Goal: Information Seeking & Learning: Learn about a topic

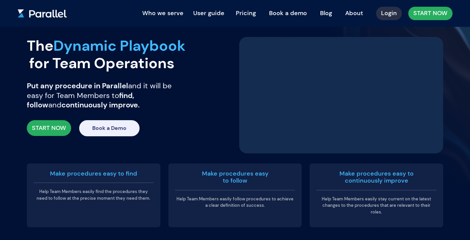
click at [354, 13] on link "About" at bounding box center [354, 13] width 28 height 15
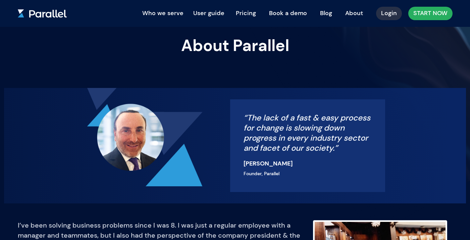
click at [248, 12] on link "Pricing" at bounding box center [246, 13] width 30 height 15
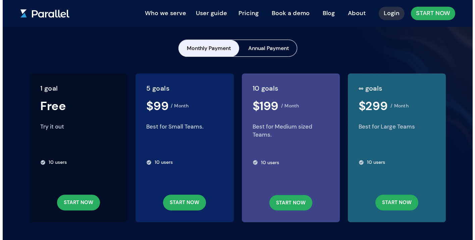
scroll to position [33, 0]
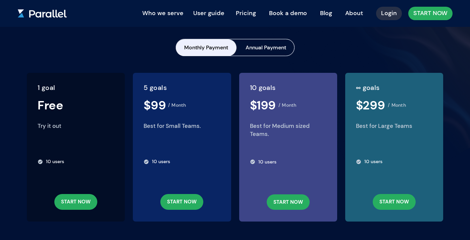
click at [218, 14] on button "User guide" at bounding box center [209, 13] width 38 height 13
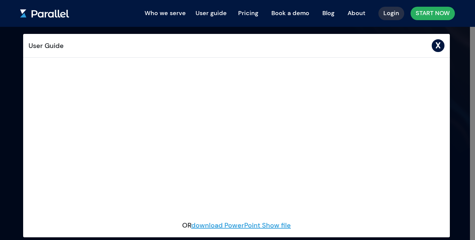
click at [173, 13] on button "Who we serve" at bounding box center [165, 13] width 48 height 13
click at [166, 29] on link "Leaders" at bounding box center [168, 29] width 53 height 11
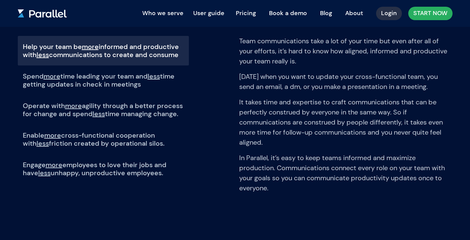
scroll to position [446, 0]
